Goal: Information Seeking & Learning: Learn about a topic

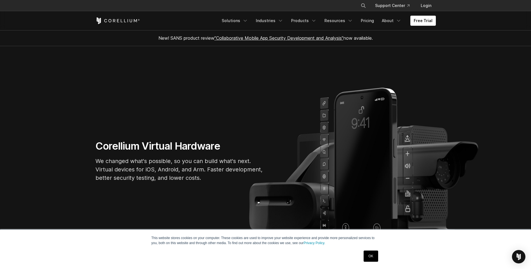
drag, startPoint x: 154, startPoint y: 147, endPoint x: 167, endPoint y: 147, distance: 12.9
click at [166, 147] on h1 "Corellium Virtual Hardware" at bounding box center [179, 146] width 168 height 13
drag, startPoint x: 167, startPoint y: 147, endPoint x: 436, endPoint y: 132, distance: 269.8
click at [437, 132] on section "Corellium Virtual Hardware We changed what's possible, so you can build what's …" at bounding box center [265, 163] width 531 height 234
click at [310, 18] on link "Products" at bounding box center [304, 21] width 32 height 10
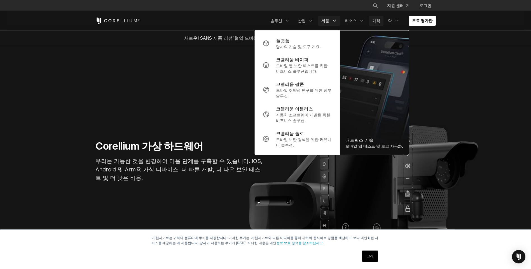
click at [382, 21] on link "가격" at bounding box center [376, 21] width 15 height 10
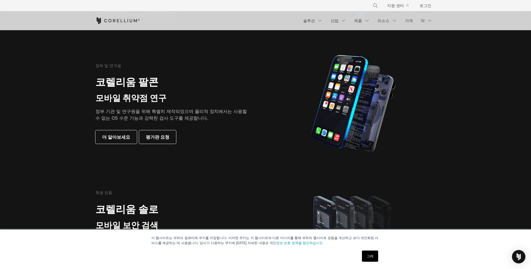
scroll to position [224, 0]
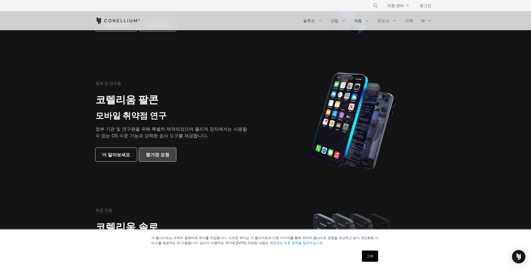
click at [161, 151] on link "평가판 요청" at bounding box center [157, 154] width 37 height 13
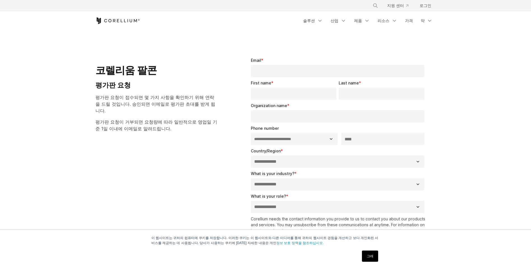
select select "**"
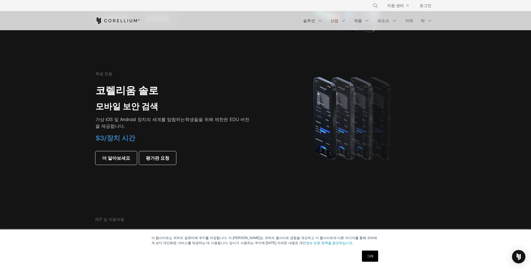
scroll to position [364, 0]
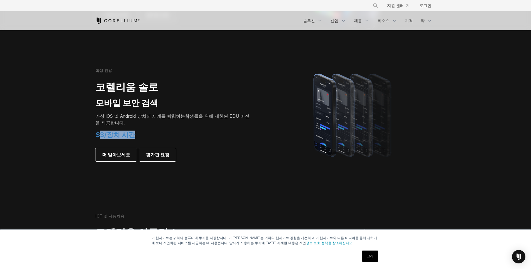
drag, startPoint x: 136, startPoint y: 137, endPoint x: 147, endPoint y: 137, distance: 11.8
click at [147, 137] on h4 "$3/장치 시간" at bounding box center [173, 135] width 157 height 8
click at [325, 139] on img at bounding box center [353, 115] width 102 height 98
click at [222, 143] on div "$3/장치 시간 더 알아보세요 평가판 요청" at bounding box center [173, 146] width 157 height 31
click at [121, 154] on span "더 알아보세요" at bounding box center [116, 154] width 28 height 7
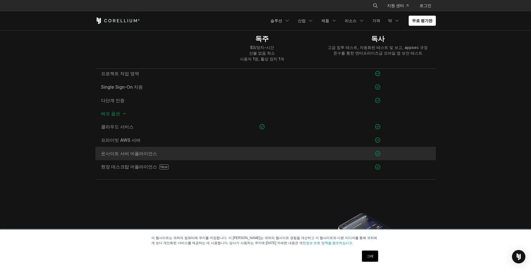
scroll to position [783, 0]
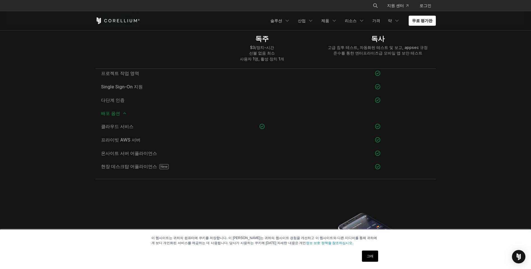
drag, startPoint x: 437, startPoint y: 164, endPoint x: 440, endPoint y: 164, distance: 2.8
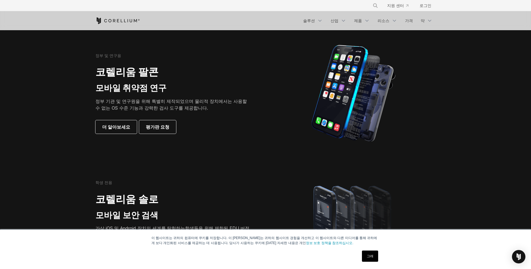
scroll to position [168, 0]
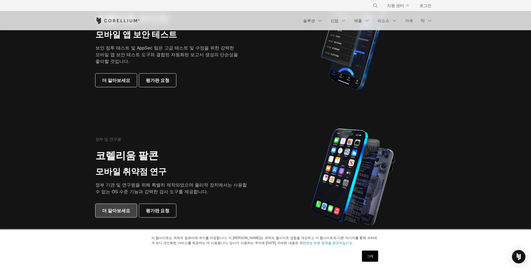
click at [118, 212] on span "더 알아보세요" at bounding box center [116, 210] width 28 height 7
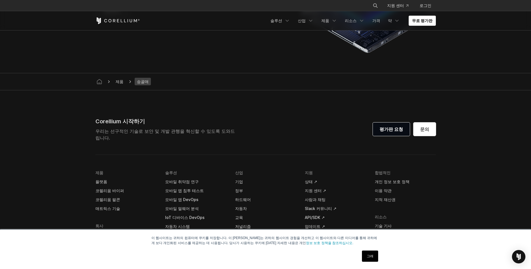
scroll to position [1678, 0]
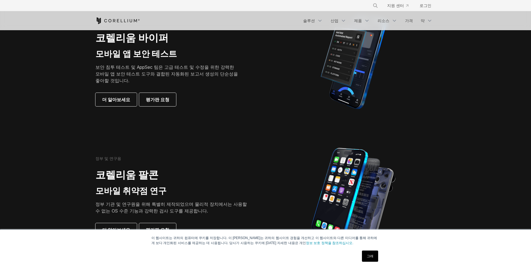
scroll to position [112, 0]
